Goal: Go to known website: Access a specific website the user already knows

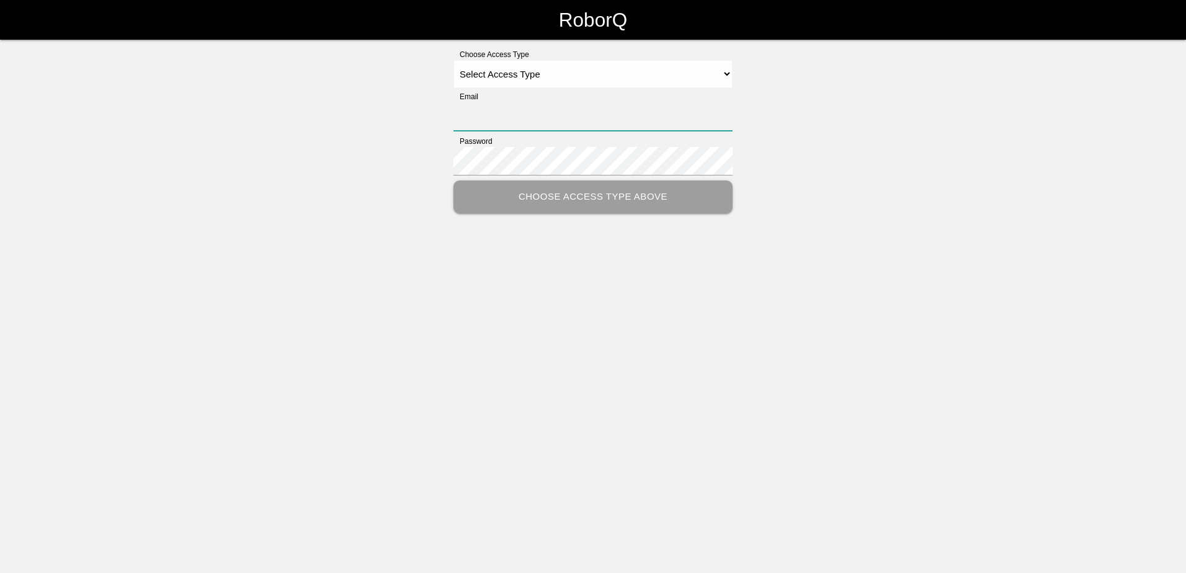
type input "[PERSON_NAME][EMAIL_ADDRESS][PERSON_NAME][DOMAIN_NAME]"
click at [721, 70] on select "Select Access Type Admin Customer Supervisor Worker" at bounding box center [592, 74] width 279 height 28
select select "Customer"
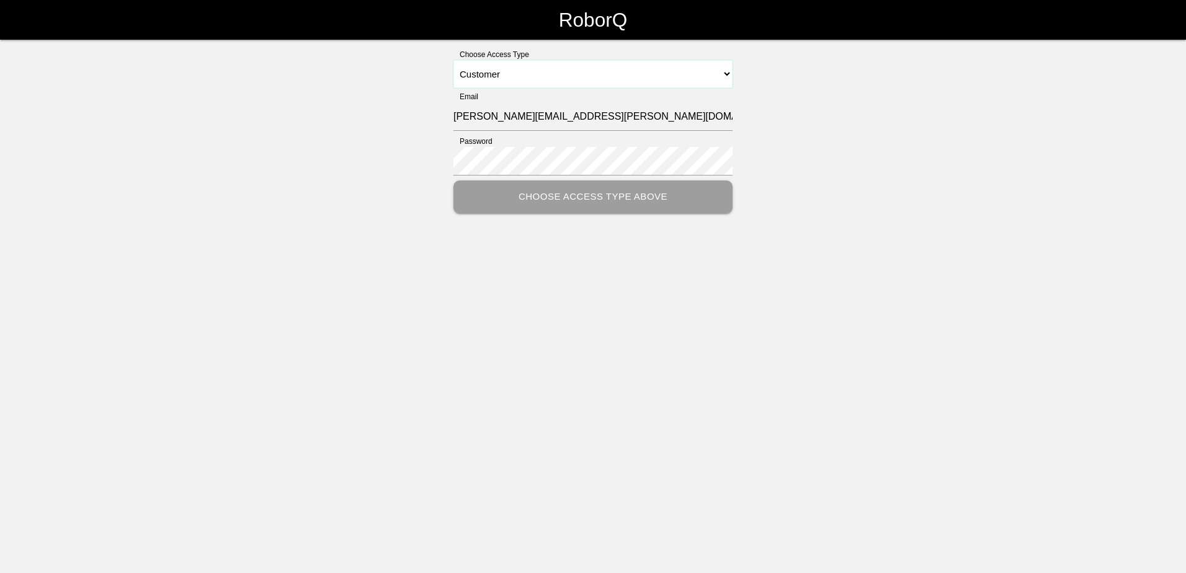
click at [453, 60] on select "Select Access Type Admin Customer Supervisor Worker" at bounding box center [592, 74] width 279 height 28
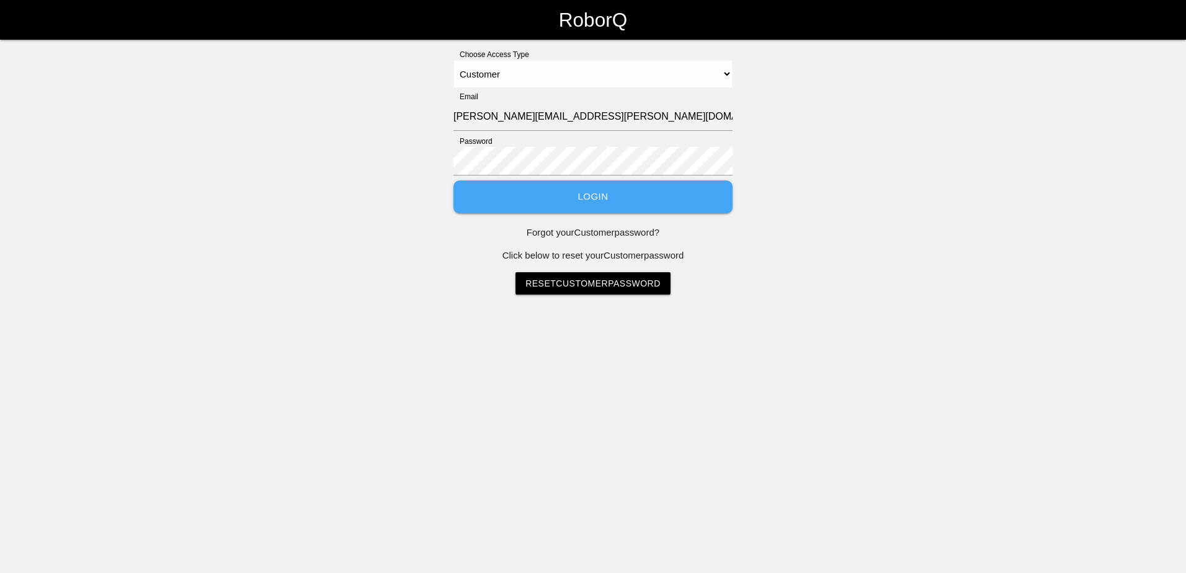
click at [574, 197] on button "Login" at bounding box center [592, 196] width 279 height 33
